Goal: Task Accomplishment & Management: Manage account settings

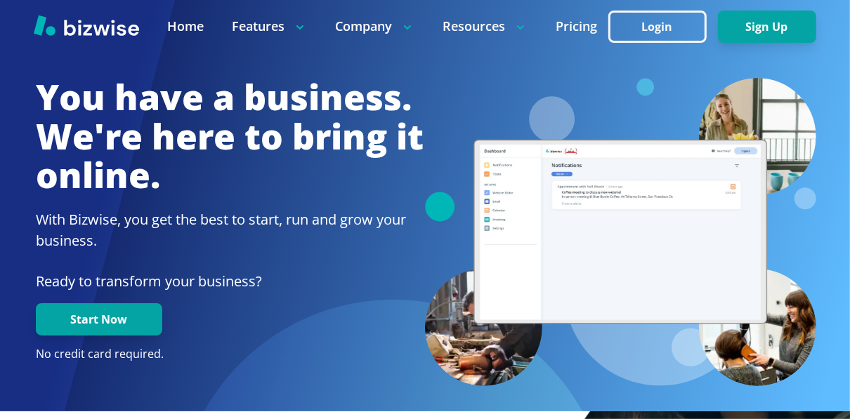
click at [662, 27] on button "Login" at bounding box center [657, 27] width 98 height 32
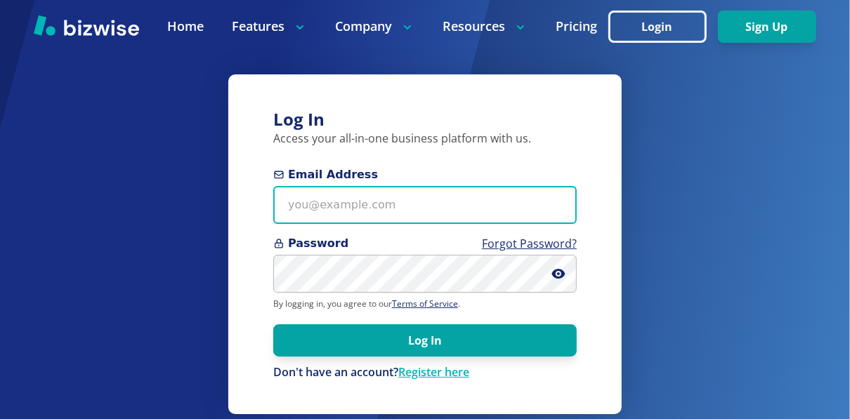
type input "[EMAIL_ADDRESS][DOMAIN_NAME]"
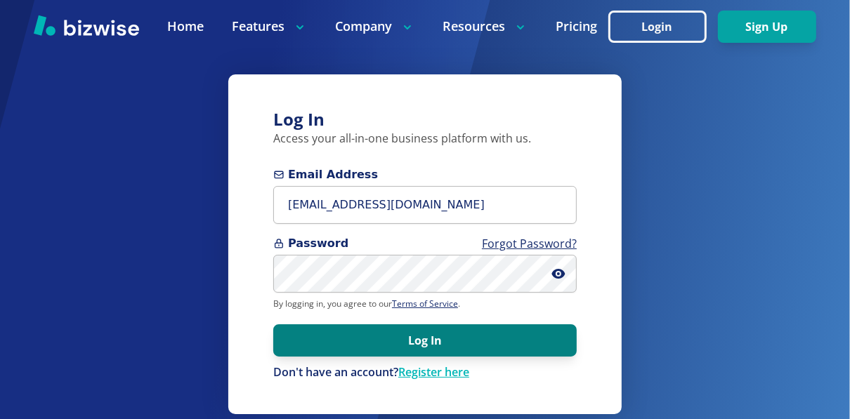
click at [393, 334] on button "Log In" at bounding box center [424, 340] width 303 height 32
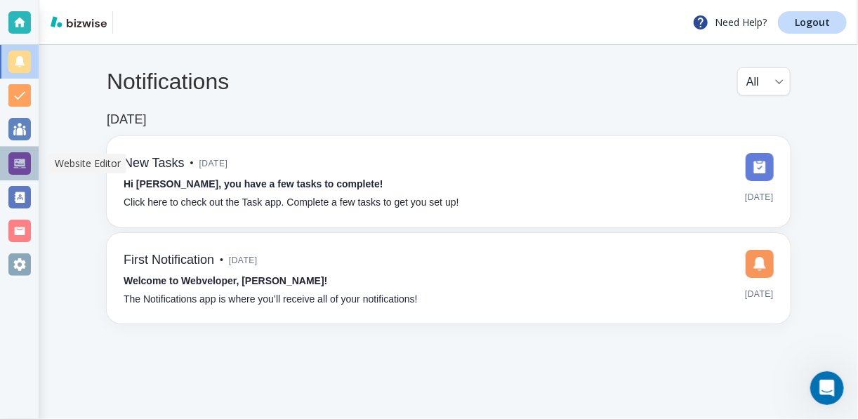
click at [16, 166] on div at bounding box center [19, 163] width 22 height 22
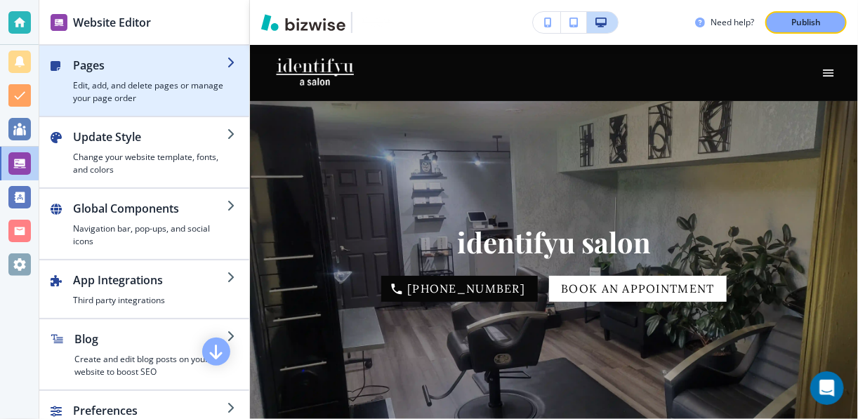
click at [138, 88] on h4 "Edit, add, and delete pages or manage your page order" at bounding box center [150, 91] width 154 height 25
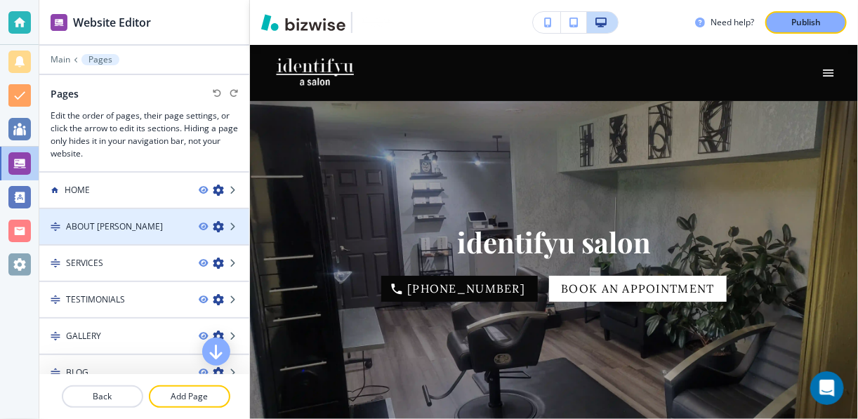
click at [99, 223] on h4 "ABOUT KEN" at bounding box center [114, 226] width 97 height 13
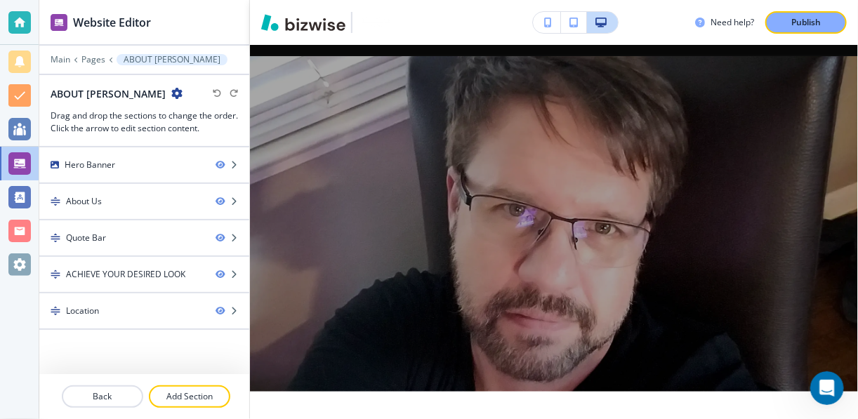
scroll to position [22, 0]
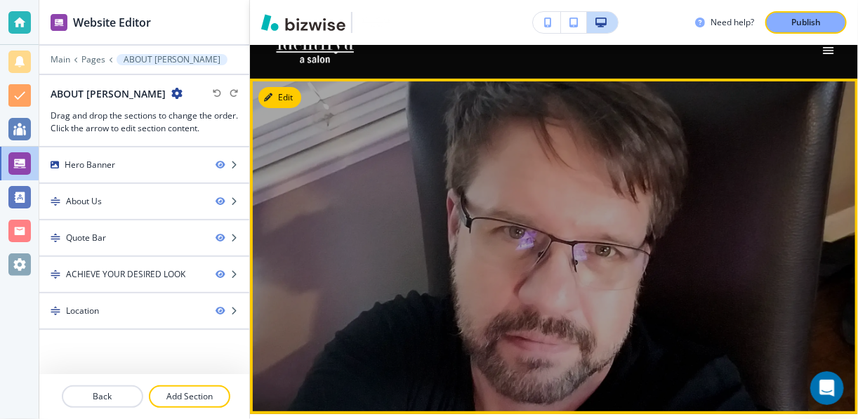
click at [711, 165] on div at bounding box center [554, 247] width 608 height 336
click at [272, 102] on button "Edit This Section" at bounding box center [305, 97] width 95 height 21
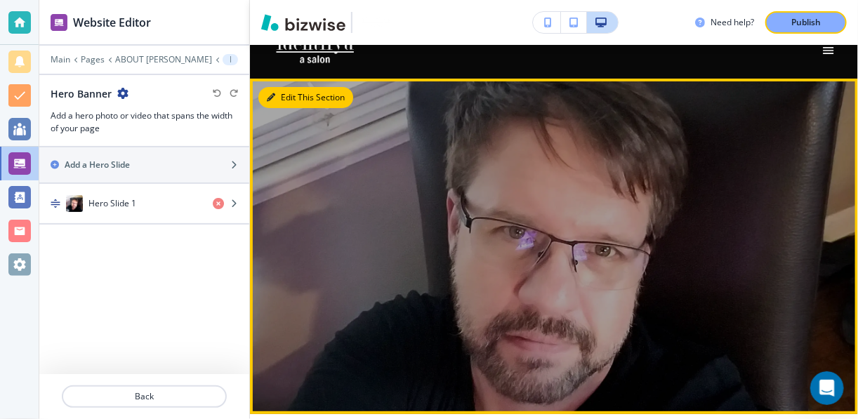
scroll to position [56, 0]
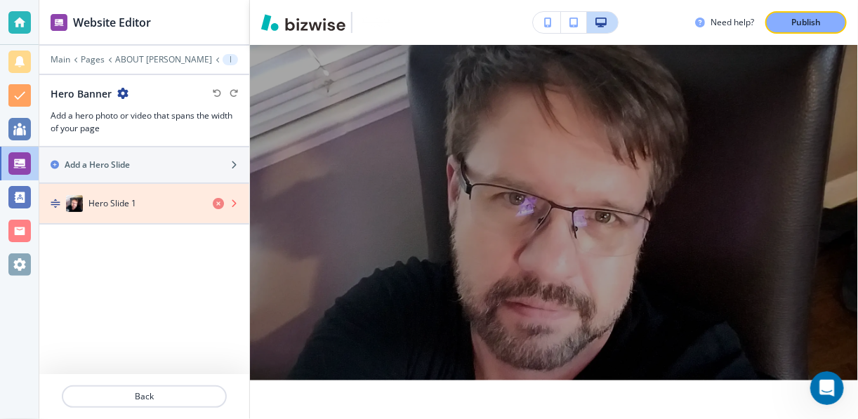
click at [217, 199] on icon "button" at bounding box center [218, 203] width 11 height 11
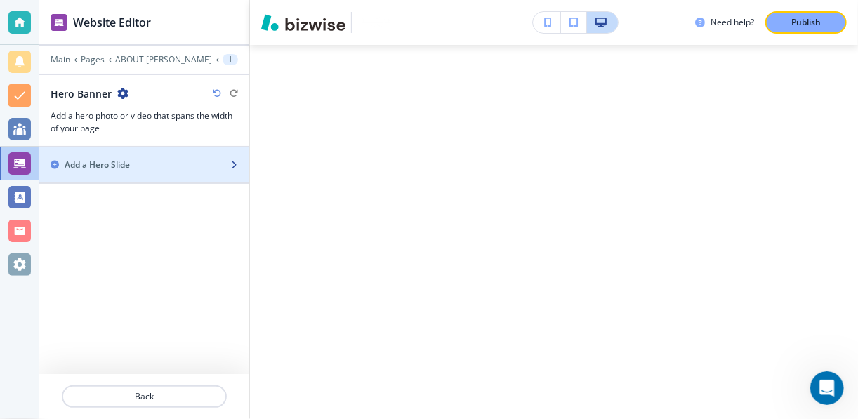
click at [172, 171] on div "button" at bounding box center [144, 176] width 210 height 11
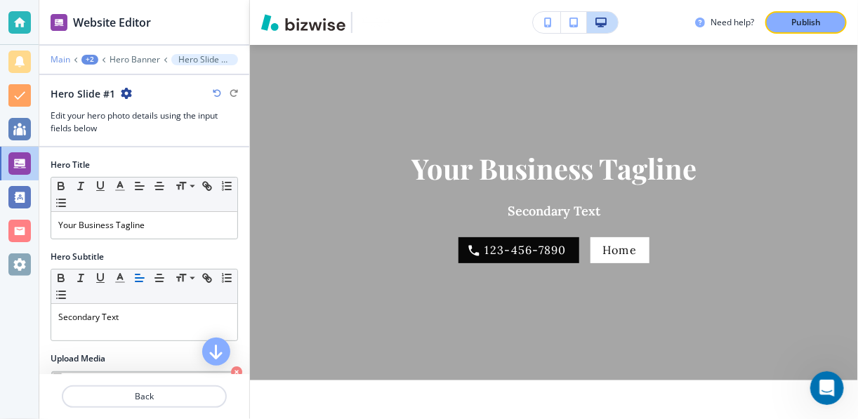
click at [62, 62] on p "Main" at bounding box center [61, 60] width 20 height 10
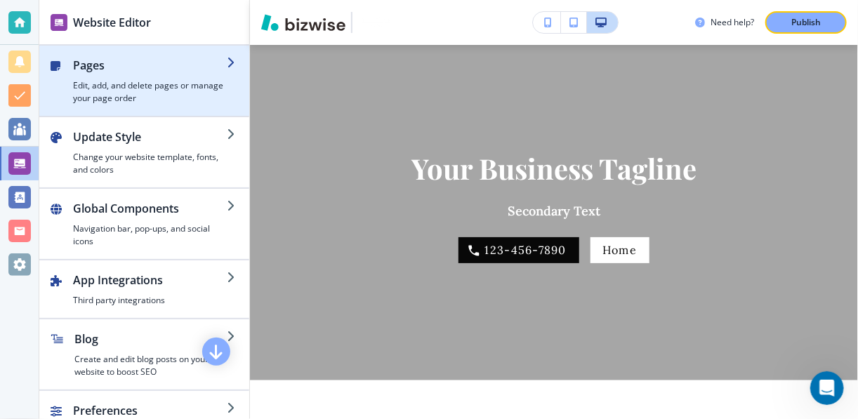
click at [119, 88] on h4 "Edit, add, and delete pages or manage your page order" at bounding box center [150, 91] width 154 height 25
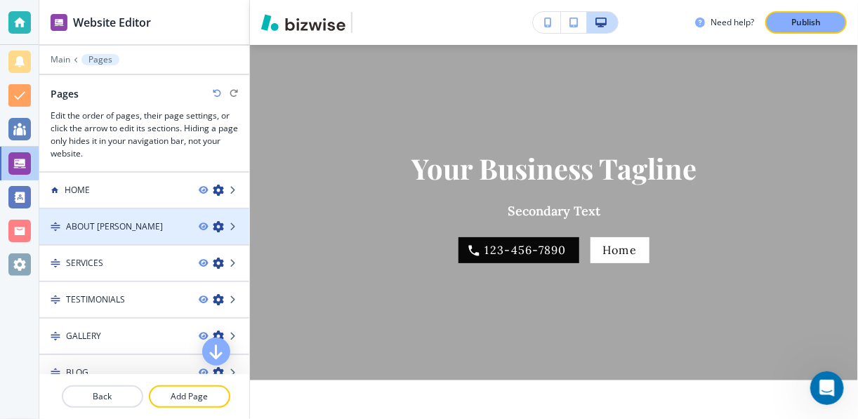
click at [107, 234] on div at bounding box center [144, 238] width 210 height 11
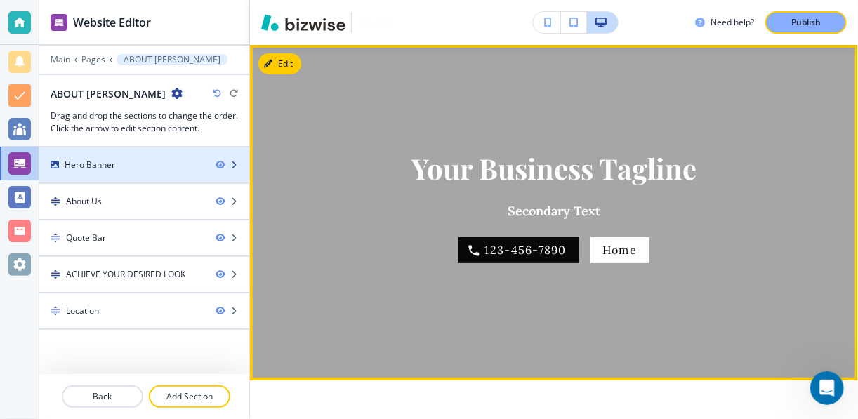
click at [106, 168] on div "Hero Banner" at bounding box center [90, 165] width 51 height 13
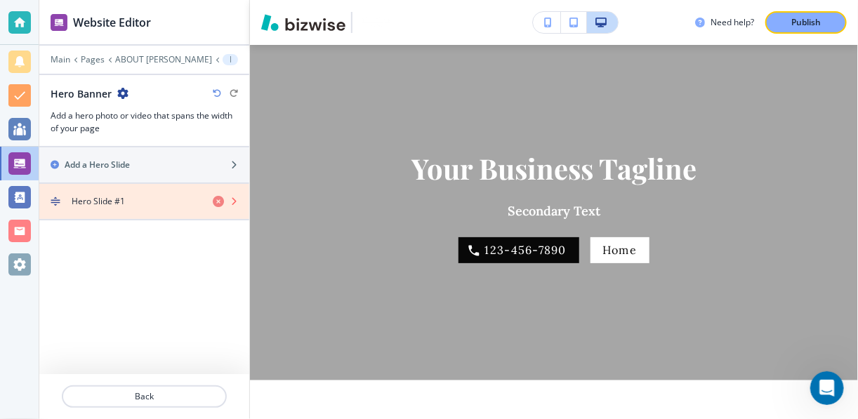
click at [221, 197] on icon "button" at bounding box center [218, 201] width 11 height 11
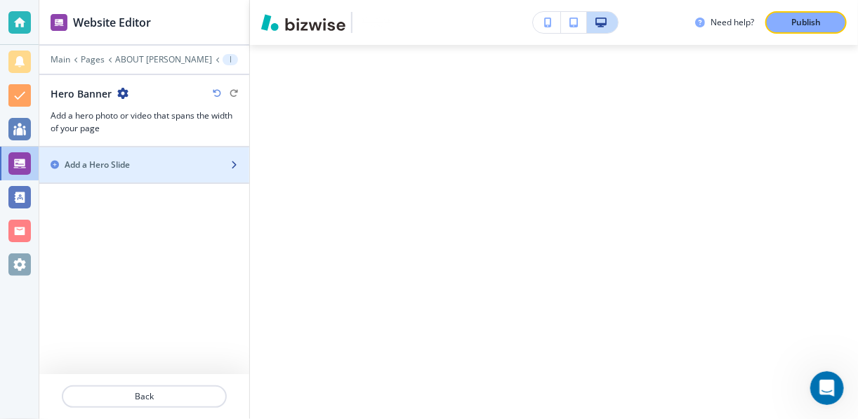
click at [213, 166] on div "Add a Hero Slide" at bounding box center [128, 165] width 179 height 13
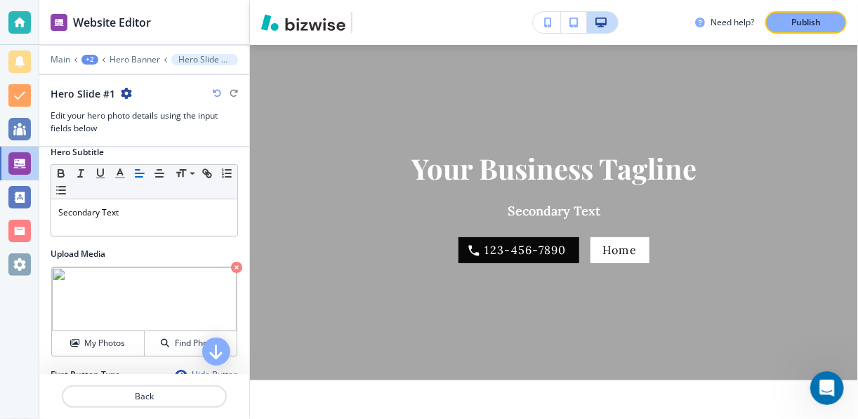
scroll to position [112, 0]
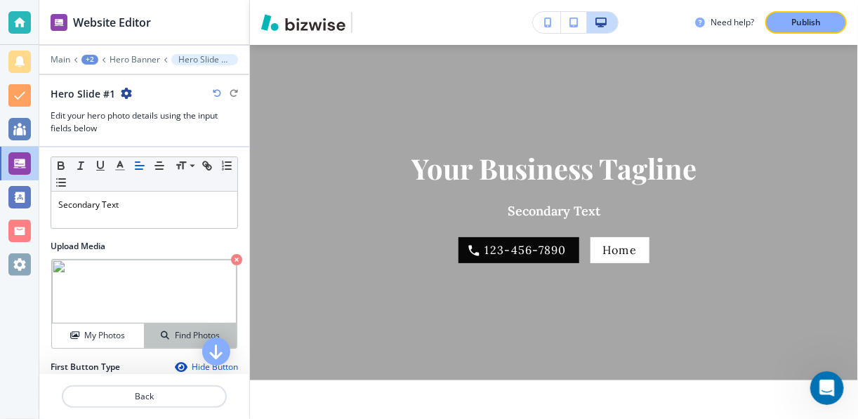
click at [166, 332] on div "Find Photos" at bounding box center [191, 335] width 92 height 13
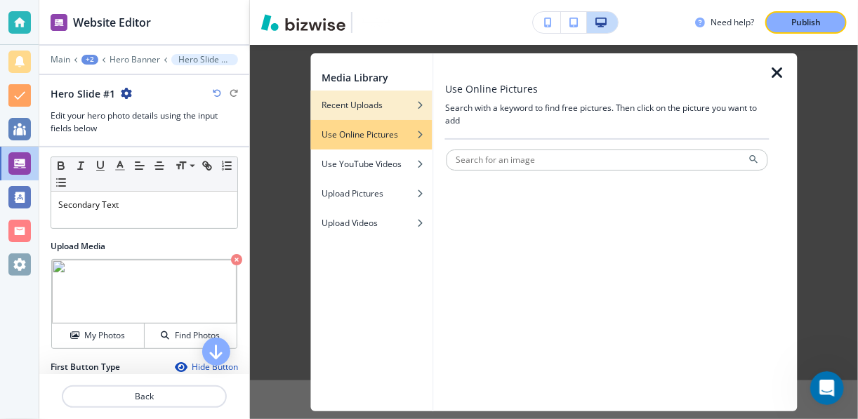
click at [367, 100] on h4 "Recent Uploads" at bounding box center [352, 105] width 61 height 13
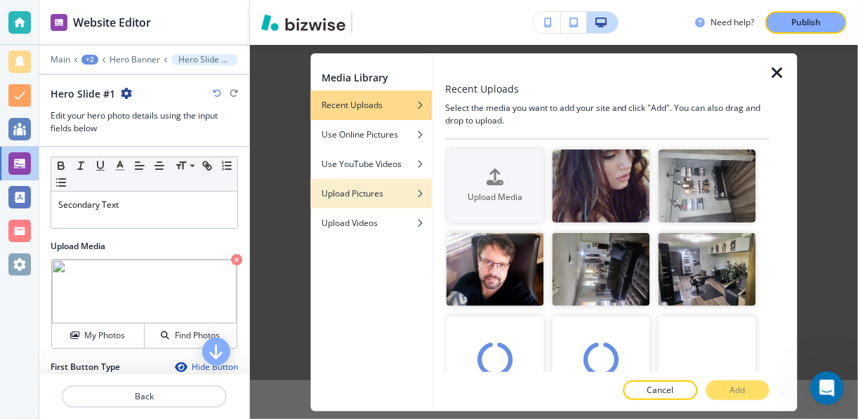
click at [360, 192] on h4 "Upload Pictures" at bounding box center [353, 193] width 62 height 13
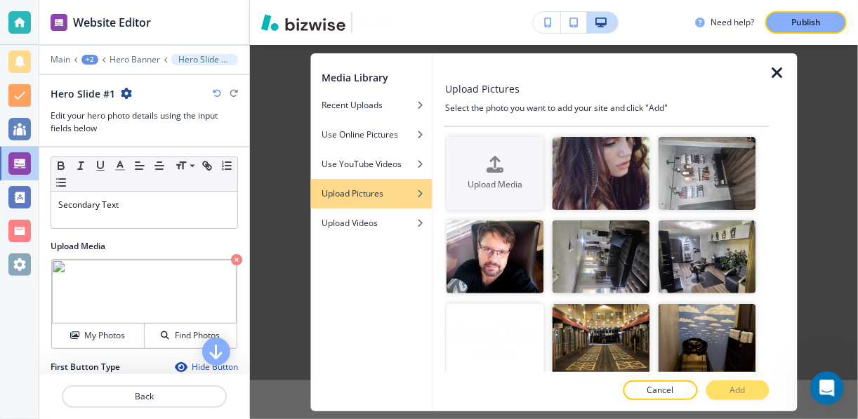
click at [360, 192] on h4 "Upload Pictures" at bounding box center [353, 193] width 62 height 13
click at [496, 167] on icon "button" at bounding box center [495, 163] width 17 height 17
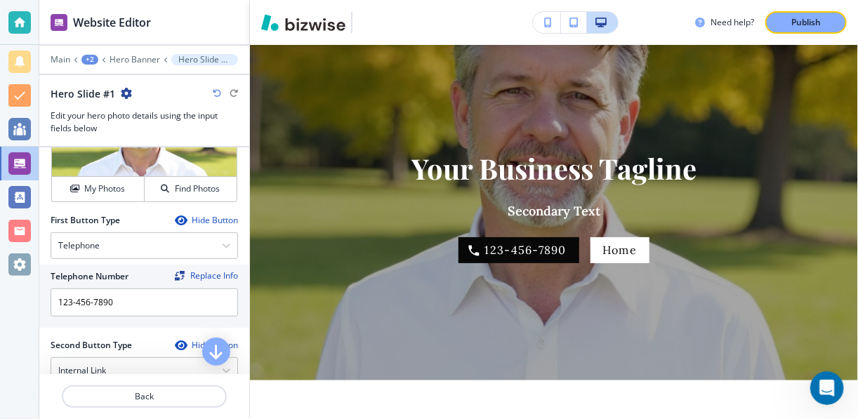
scroll to position [270, 0]
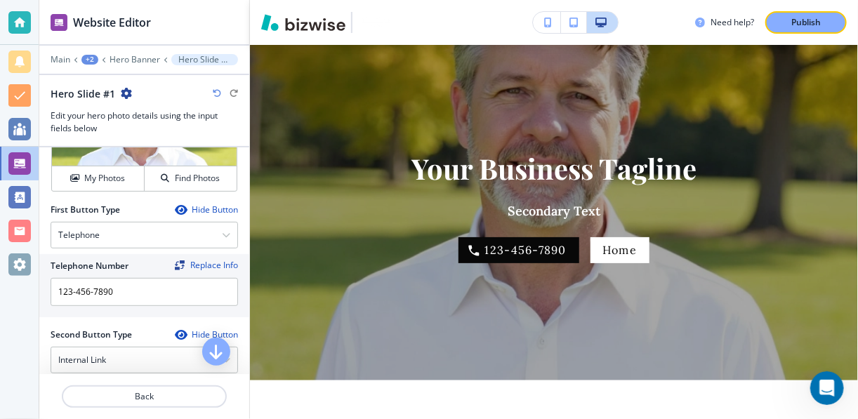
click at [199, 208] on div "Hide Button" at bounding box center [206, 209] width 63 height 11
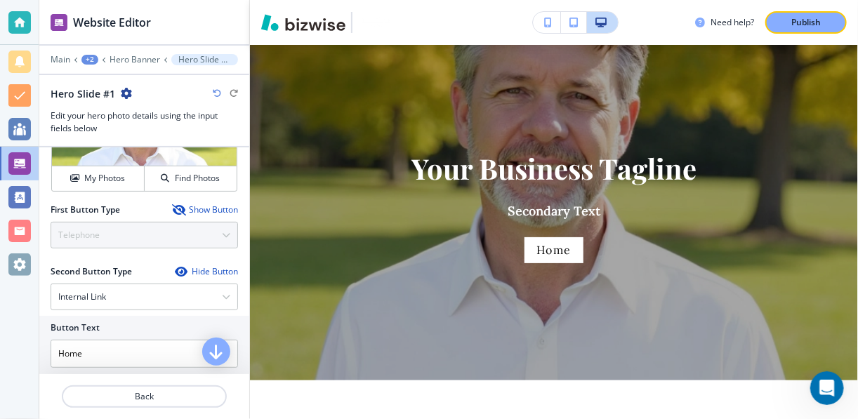
click at [199, 208] on div "Show Button" at bounding box center [205, 209] width 66 height 11
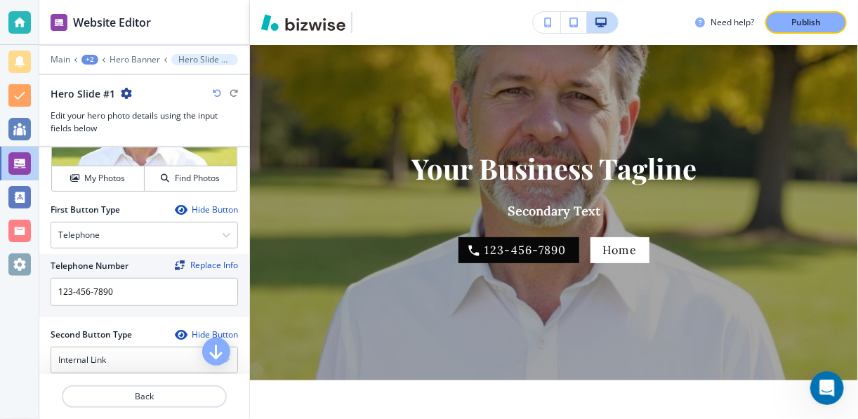
click at [205, 331] on div "Hide Button" at bounding box center [206, 334] width 63 height 11
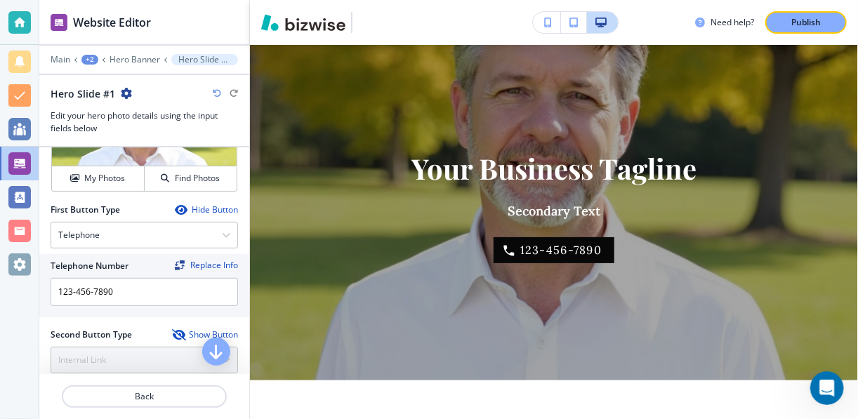
click at [205, 331] on div "Show Button" at bounding box center [205, 334] width 66 height 11
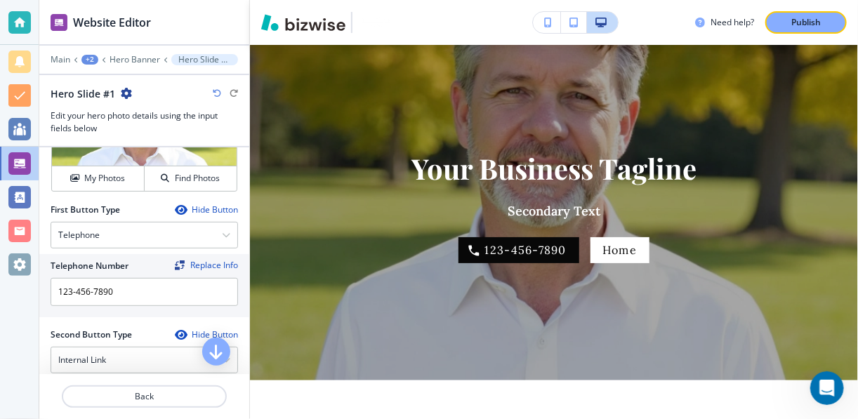
click at [205, 331] on div "Hide Button" at bounding box center [206, 334] width 63 height 11
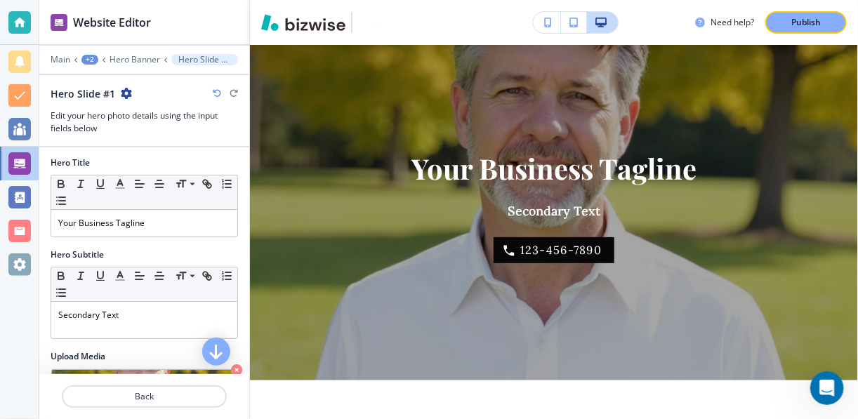
scroll to position [0, 0]
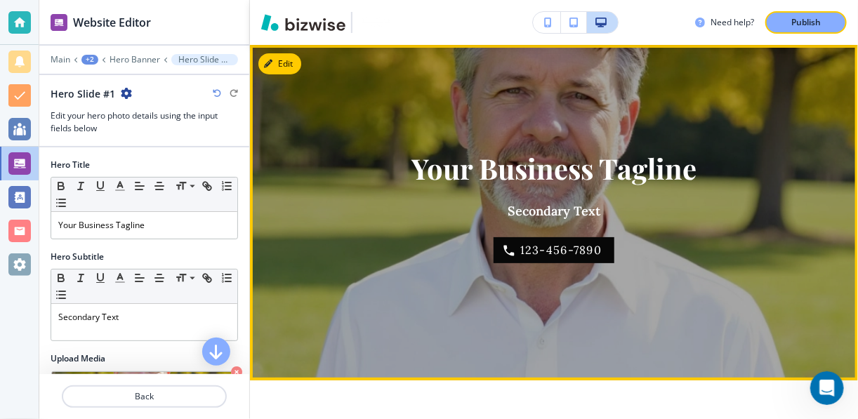
click at [547, 169] on h1 "Your Business Tagline" at bounding box center [553, 168] width 285 height 35
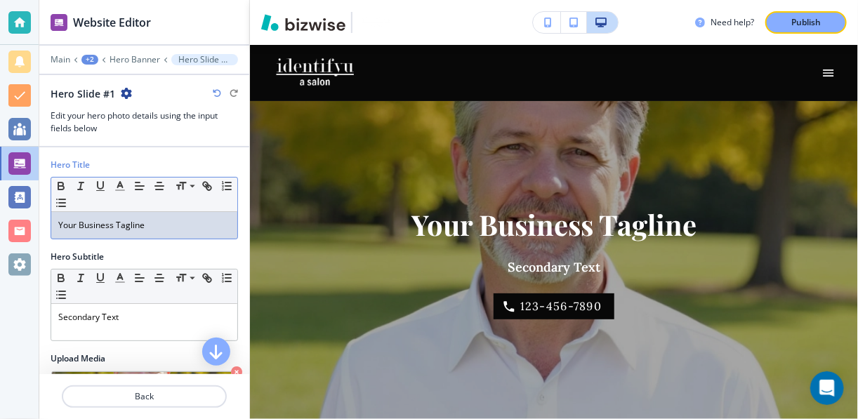
click at [159, 219] on p "Your Business Tagline" at bounding box center [144, 225] width 172 height 13
click at [154, 199] on div "Small Normal Large Huge" at bounding box center [144, 195] width 186 height 34
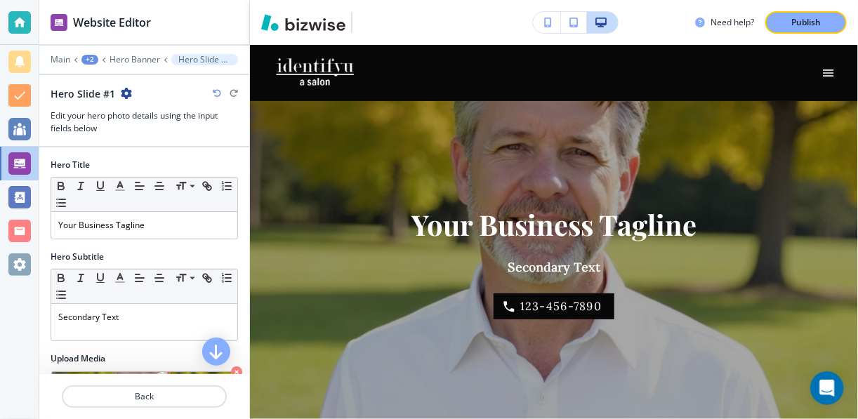
click at [95, 161] on div "Hero Title" at bounding box center [144, 165] width 187 height 13
click at [82, 163] on h2 "Hero Title" at bounding box center [70, 165] width 39 height 13
click at [211, 348] on icon "button" at bounding box center [216, 350] width 17 height 17
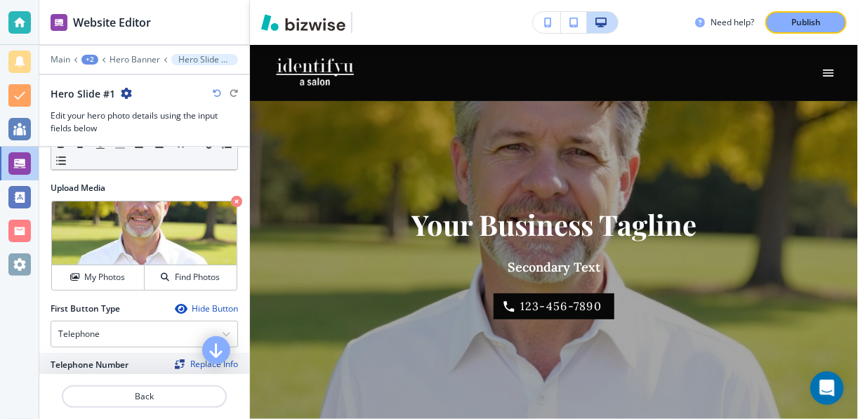
scroll to position [291, 0]
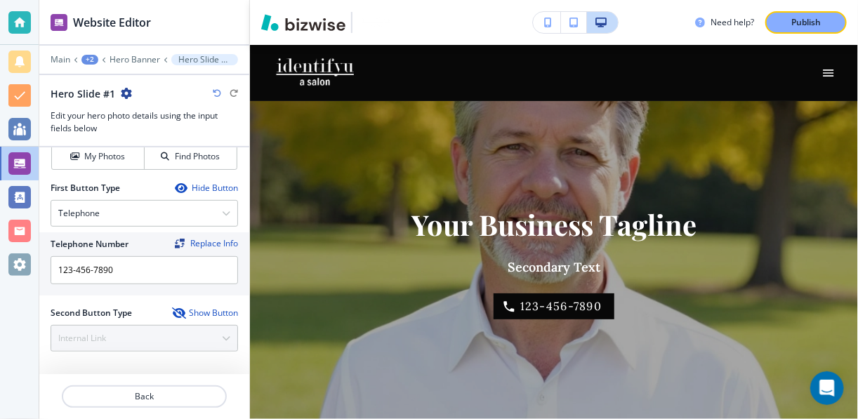
click at [193, 188] on div "Hide Button" at bounding box center [206, 188] width 63 height 11
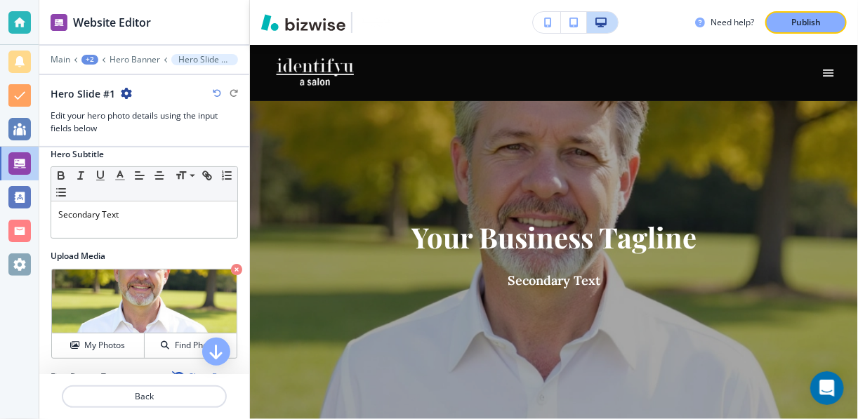
scroll to position [101, 0]
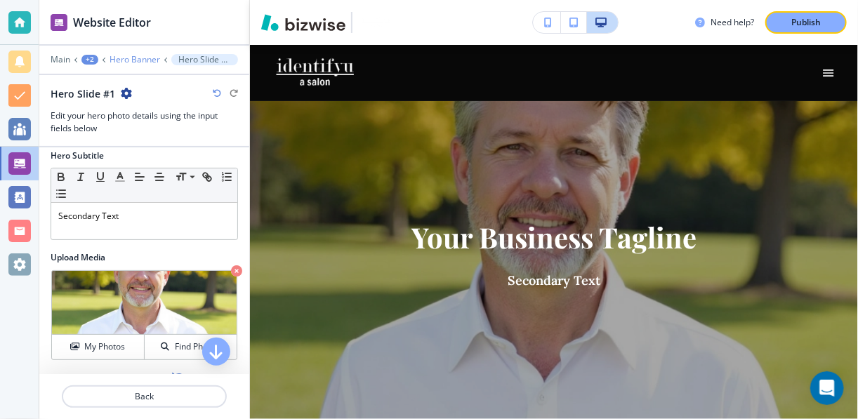
click at [128, 58] on p "Hero Banner" at bounding box center [135, 60] width 51 height 10
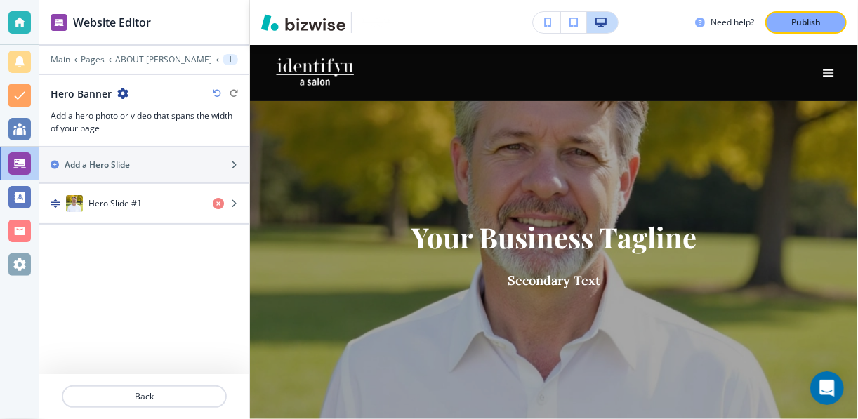
scroll to position [56, 0]
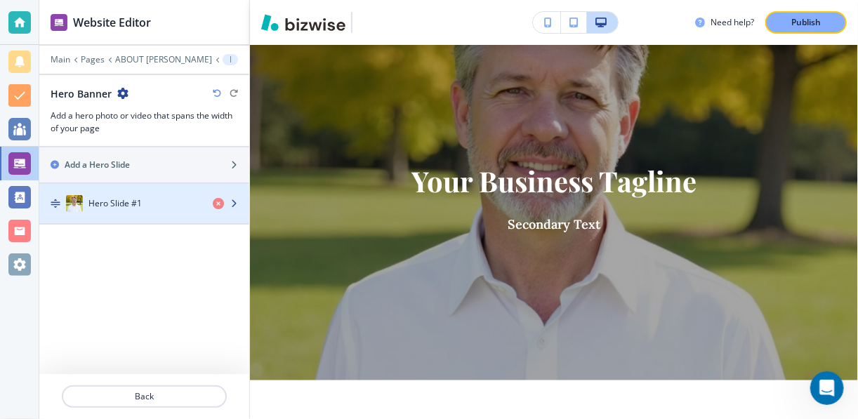
click at [53, 199] on img "button" at bounding box center [56, 204] width 10 height 10
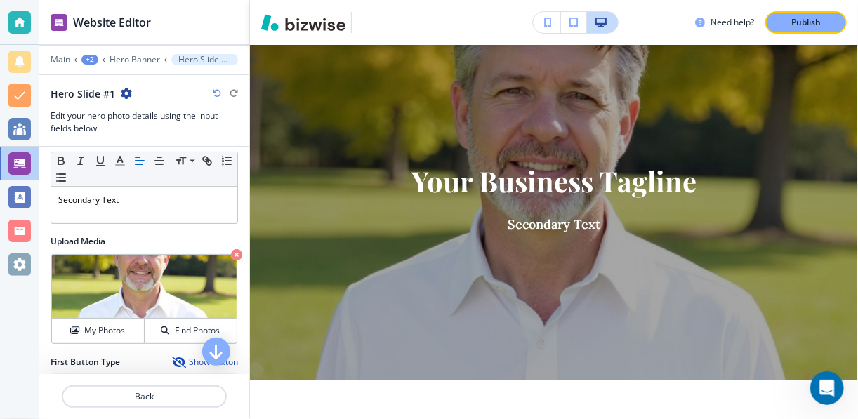
scroll to position [131, 0]
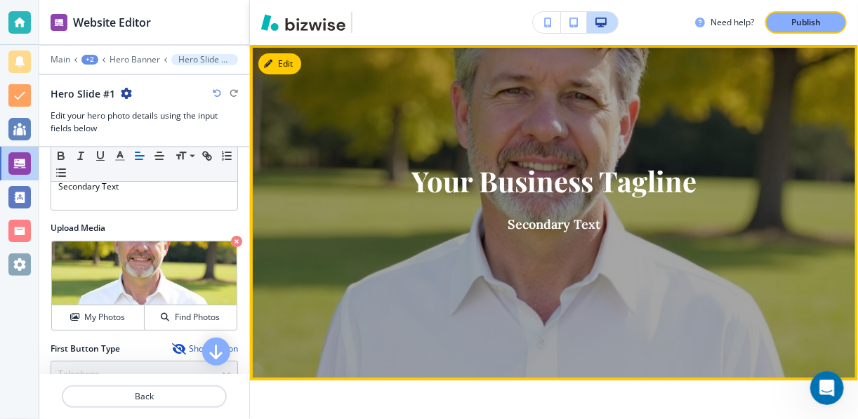
click at [517, 190] on h1 "Your Business Tagline" at bounding box center [553, 181] width 285 height 35
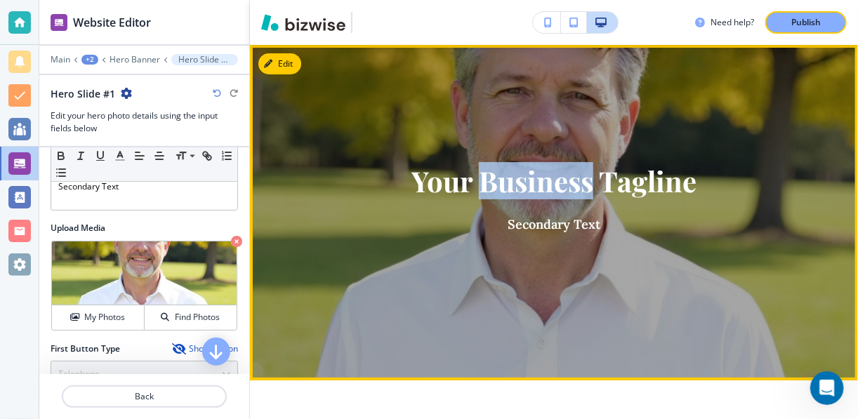
click at [517, 190] on h1 "Your Business Tagline" at bounding box center [553, 181] width 285 height 35
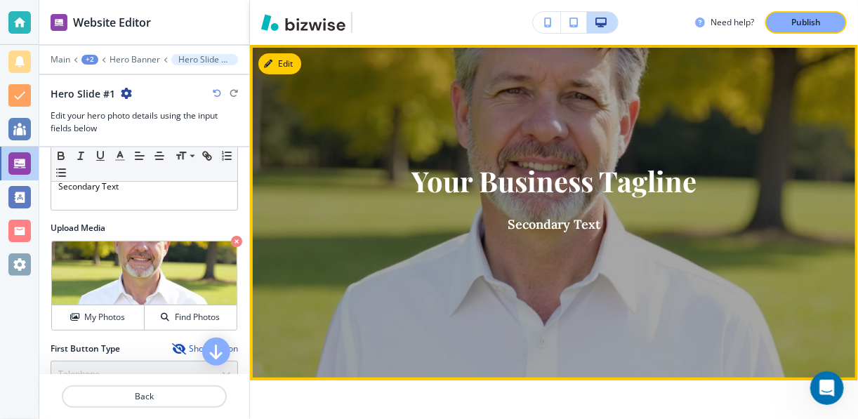
click at [704, 216] on div "Your Business Tagline Secondary Text" at bounding box center [554, 207] width 319 height 291
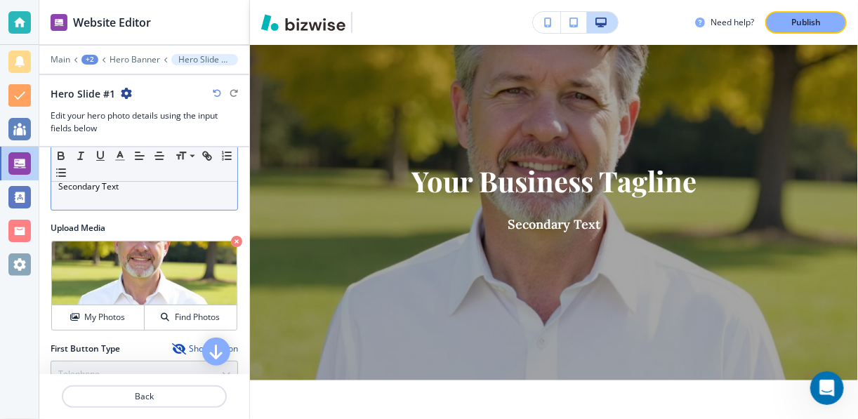
click at [132, 191] on div "Secondary Text" at bounding box center [144, 191] width 186 height 37
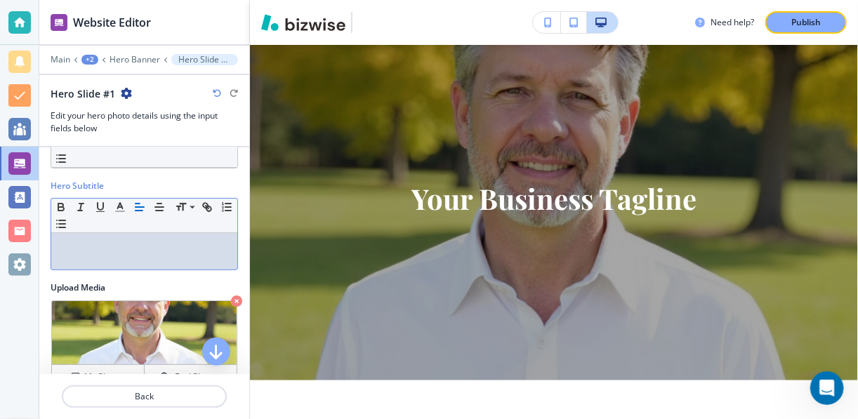
scroll to position [0, 0]
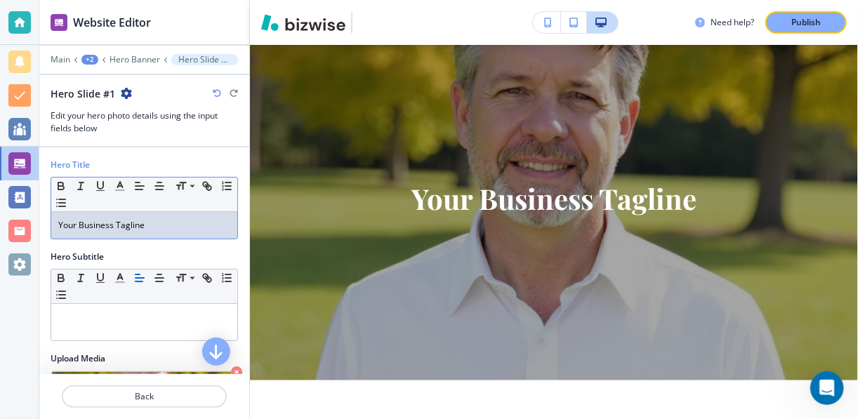
click at [152, 228] on p "Your Business Tagline" at bounding box center [144, 225] width 172 height 13
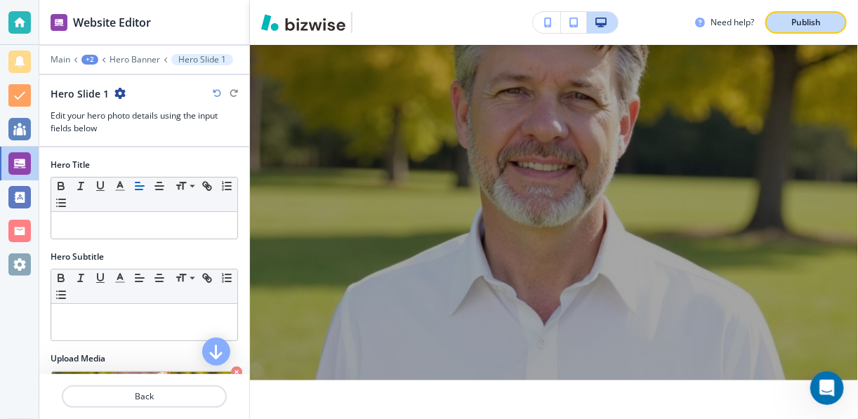
click at [812, 14] on button "Publish" at bounding box center [805, 22] width 81 height 22
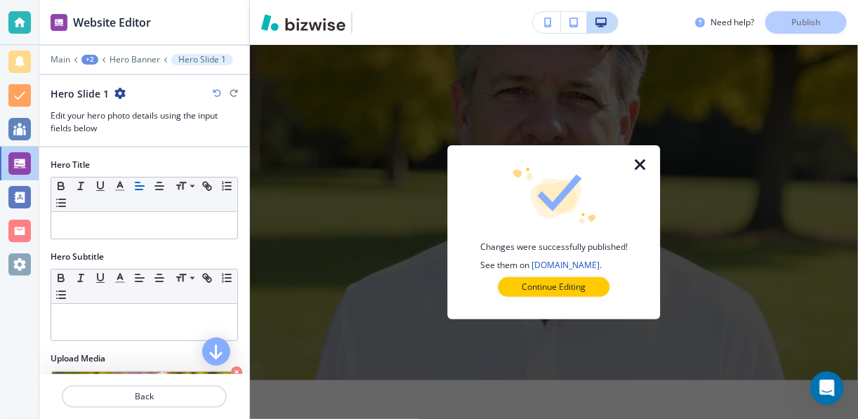
click at [641, 164] on icon "button" at bounding box center [641, 165] width 17 height 17
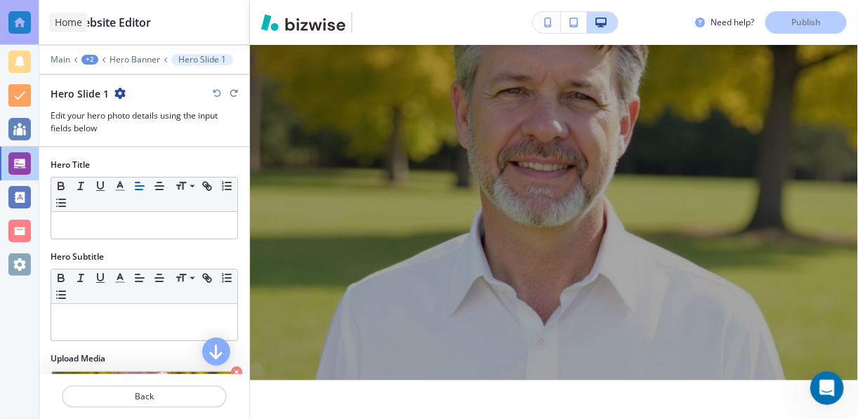
click at [15, 16] on div at bounding box center [19, 22] width 22 height 22
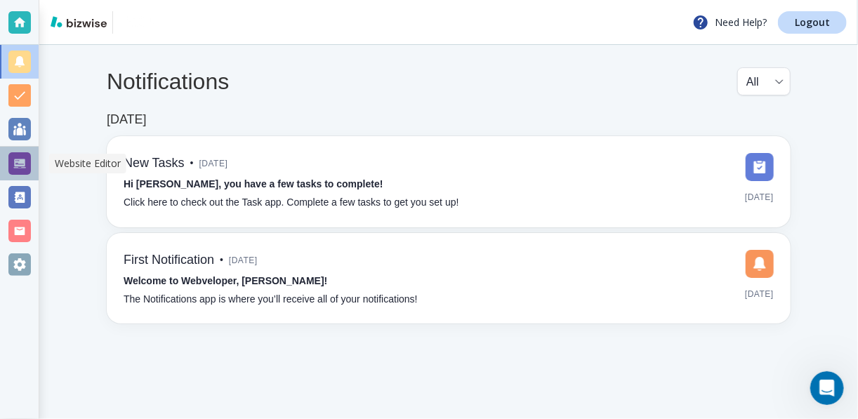
click at [20, 163] on div at bounding box center [19, 163] width 22 height 22
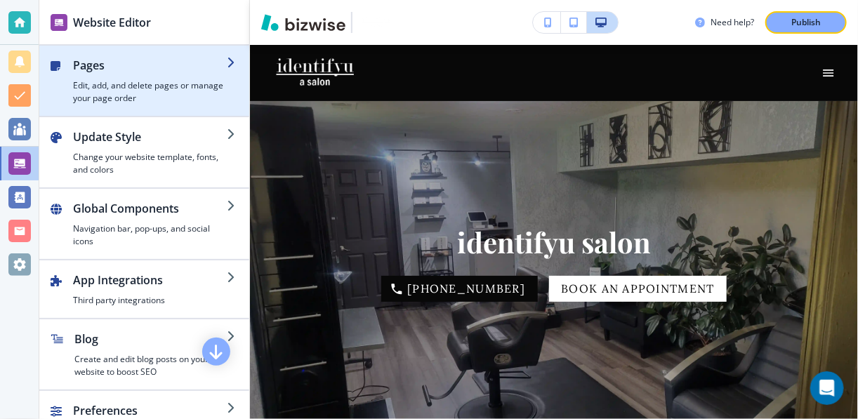
click at [110, 88] on h4 "Edit, add, and delete pages or manage your page order" at bounding box center [150, 91] width 154 height 25
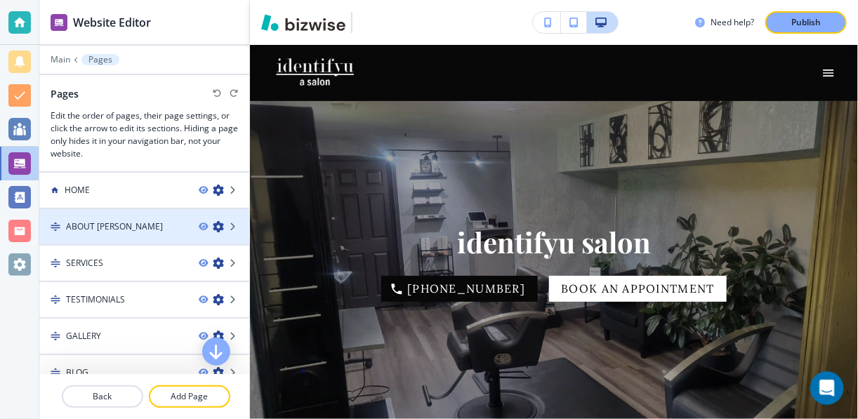
click at [87, 228] on h4 "ABOUT KEN" at bounding box center [114, 226] width 97 height 13
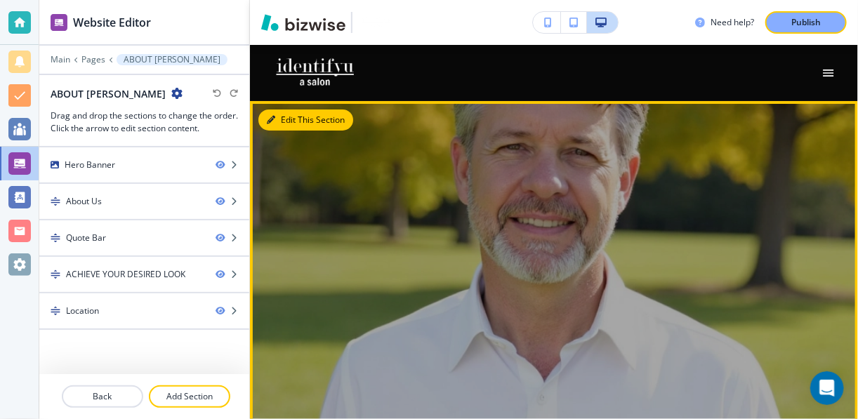
click at [283, 125] on button "Edit This Section" at bounding box center [305, 120] width 95 height 21
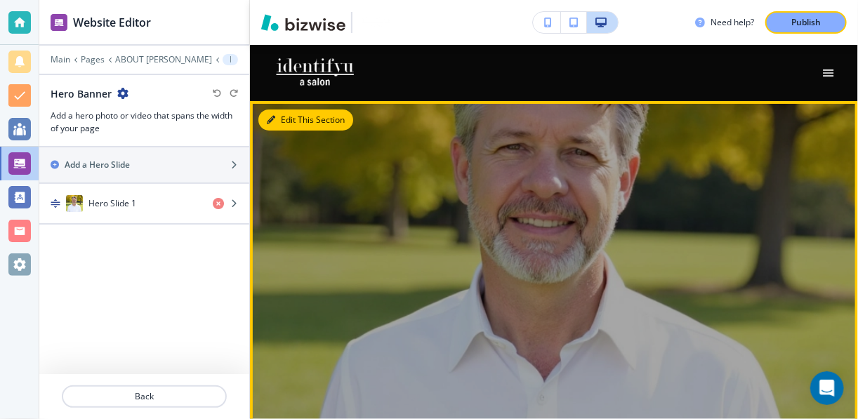
scroll to position [56, 0]
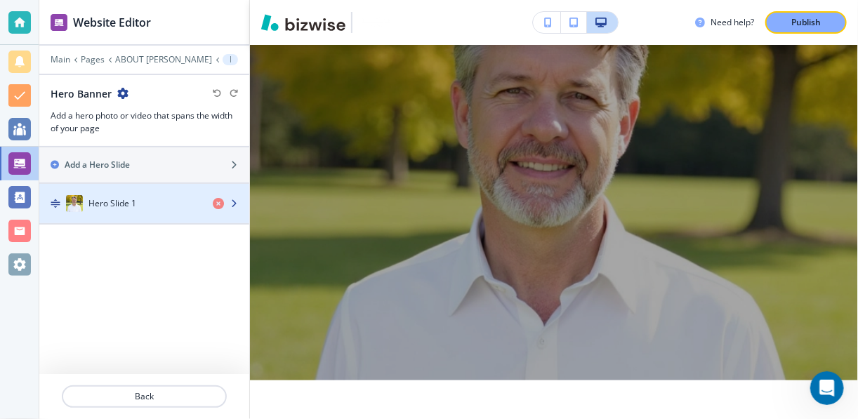
click at [71, 202] on img "button" at bounding box center [74, 203] width 17 height 17
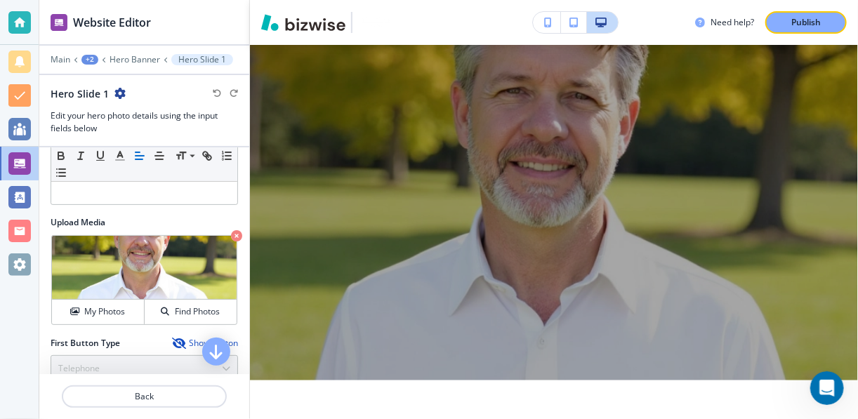
scroll to position [157, 0]
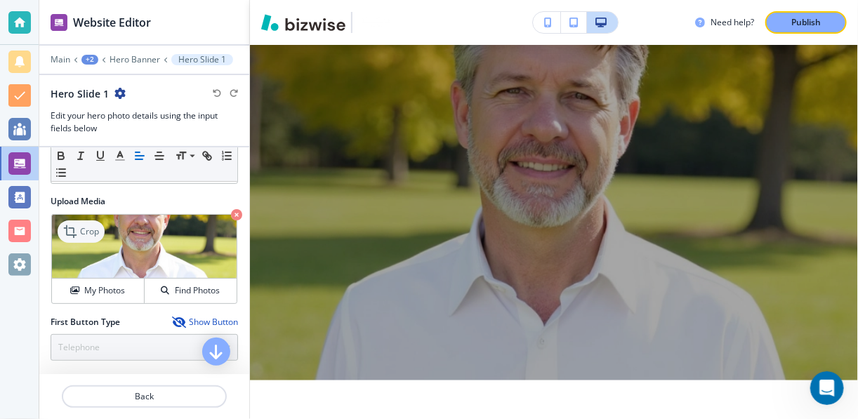
click at [85, 231] on p "Crop" at bounding box center [89, 231] width 19 height 13
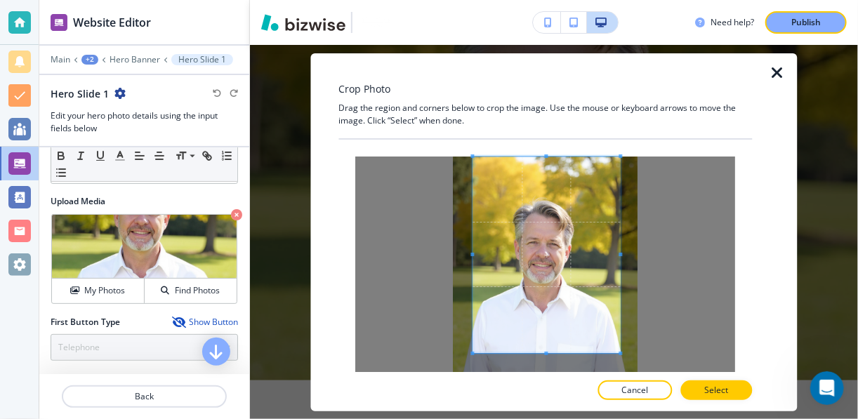
click at [516, 192] on span at bounding box center [546, 255] width 147 height 197
click at [729, 388] on p "Select" at bounding box center [717, 390] width 24 height 13
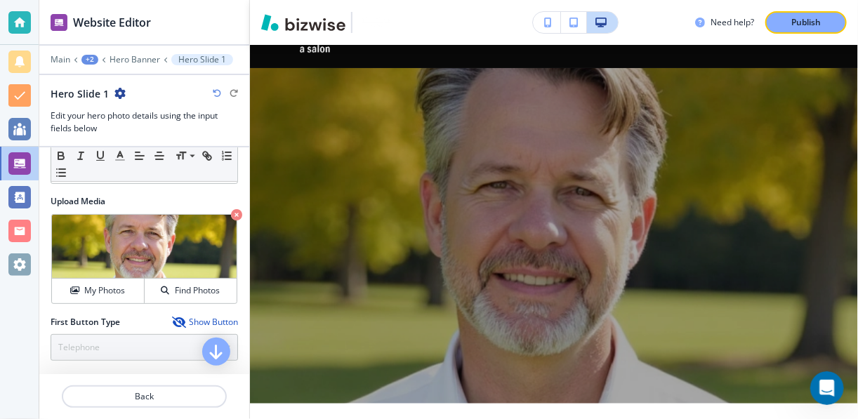
scroll to position [11, 0]
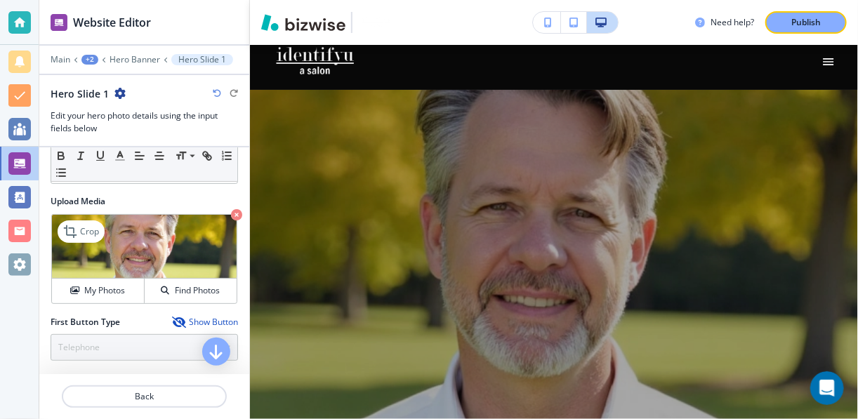
click at [154, 248] on img at bounding box center [144, 247] width 185 height 64
click at [86, 229] on p "Crop" at bounding box center [89, 231] width 19 height 13
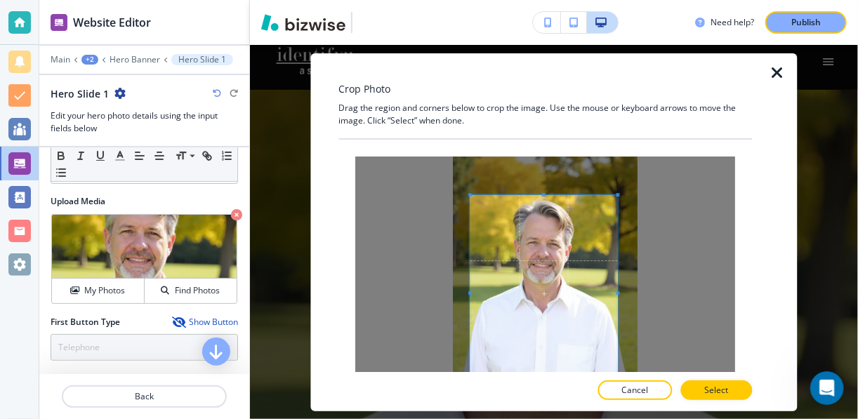
click at [542, 302] on span at bounding box center [543, 293] width 147 height 197
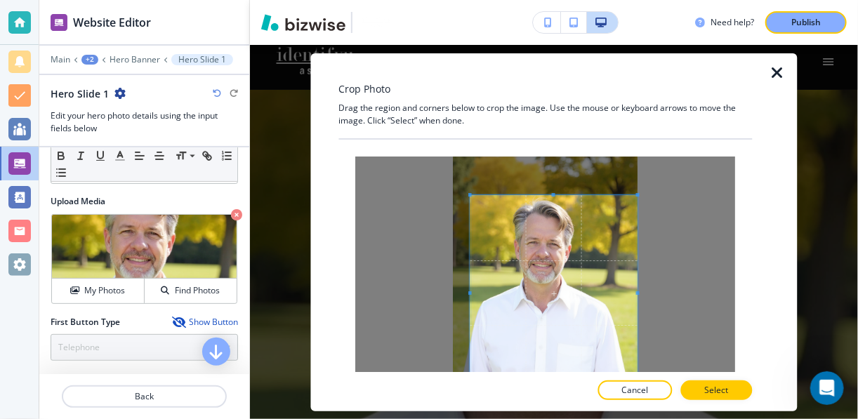
click at [646, 291] on div at bounding box center [546, 280] width 380 height 246
click at [427, 298] on div at bounding box center [546, 280] width 380 height 246
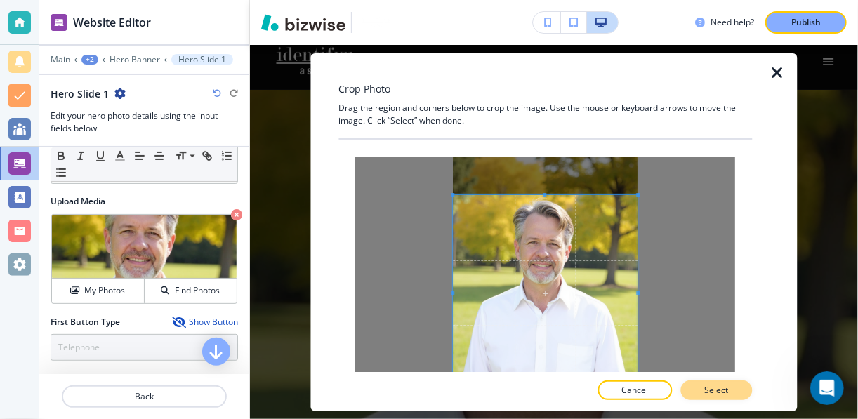
click at [729, 384] on p "Select" at bounding box center [717, 390] width 24 height 13
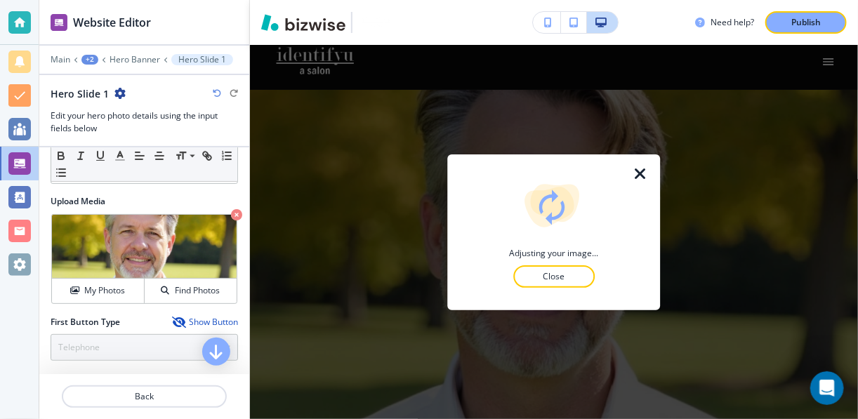
click at [641, 173] on icon "button" at bounding box center [641, 174] width 17 height 17
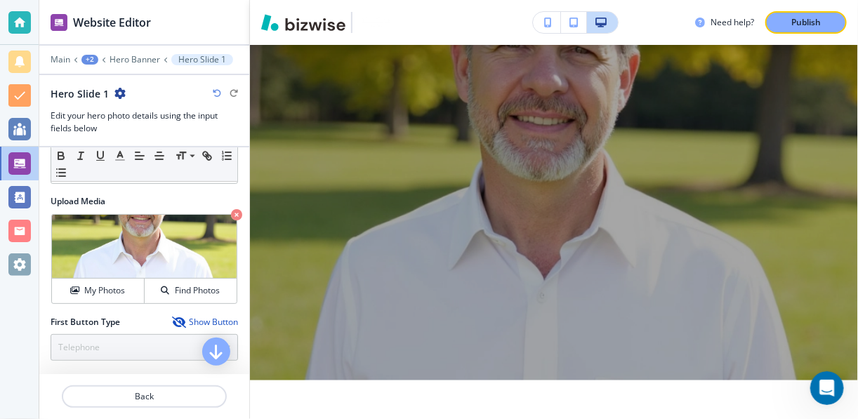
scroll to position [0, 0]
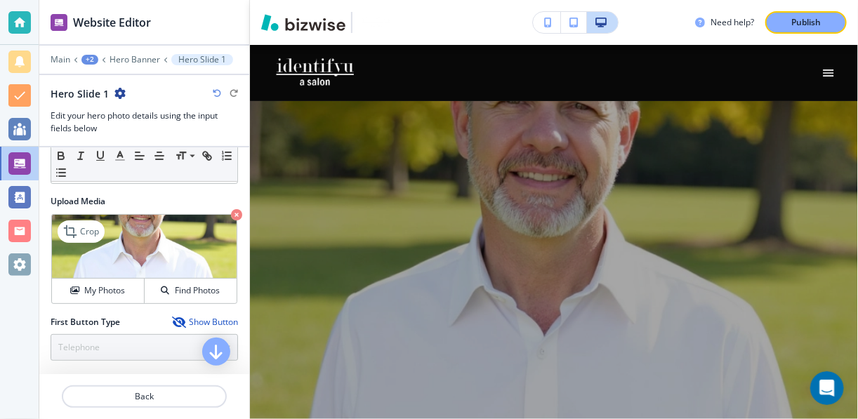
click at [161, 239] on img at bounding box center [144, 247] width 185 height 64
click at [82, 225] on p "Crop" at bounding box center [89, 231] width 19 height 13
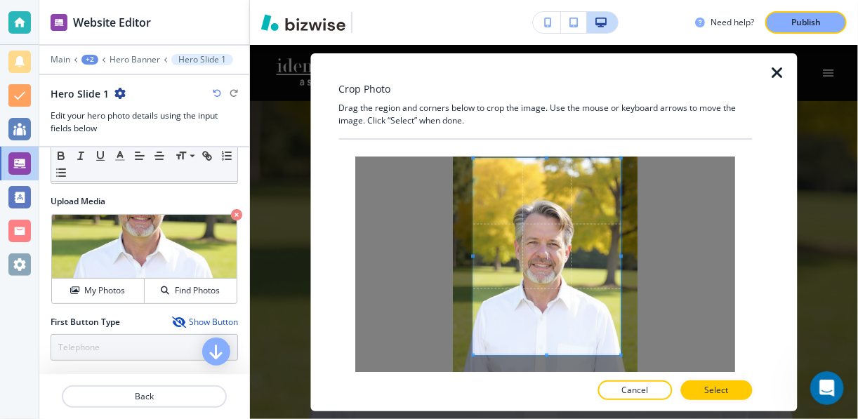
click at [547, 212] on span at bounding box center [547, 256] width 147 height 197
click at [728, 392] on p "Select" at bounding box center [717, 390] width 24 height 13
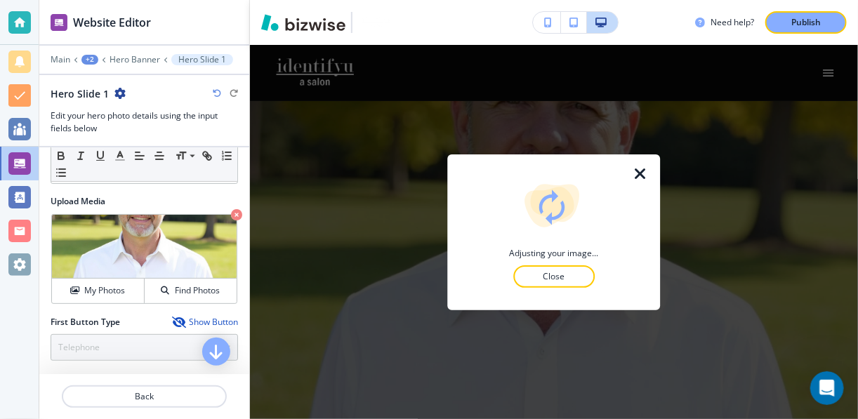
click at [638, 174] on icon "button" at bounding box center [641, 174] width 17 height 17
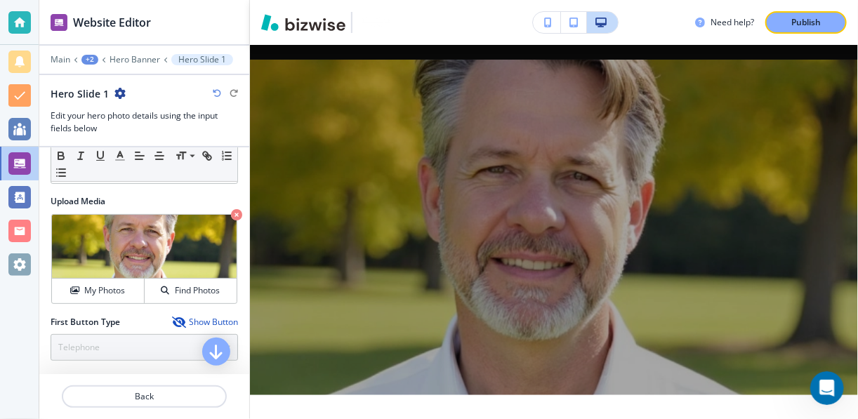
scroll to position [12, 0]
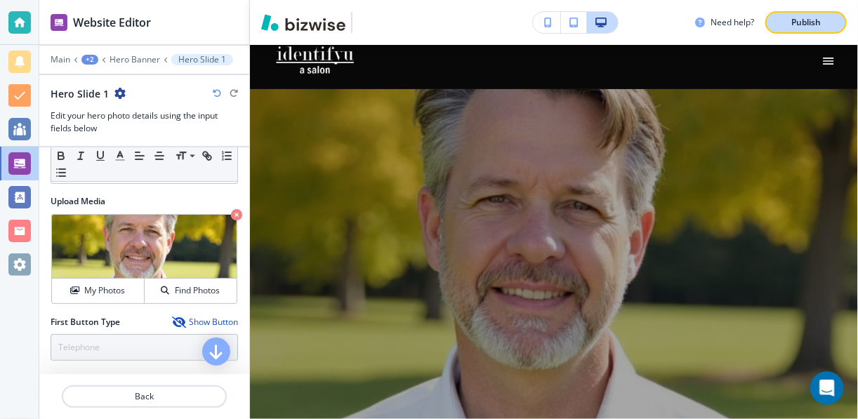
click at [805, 17] on p "Publish" at bounding box center [805, 22] width 29 height 13
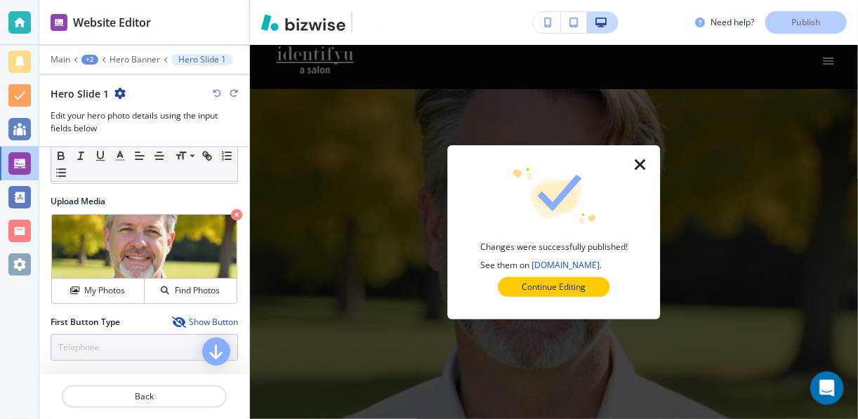
click at [638, 169] on icon "button" at bounding box center [641, 165] width 17 height 17
